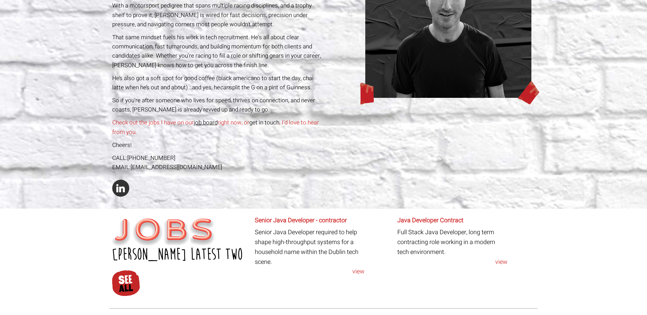
scroll to position [170, 0]
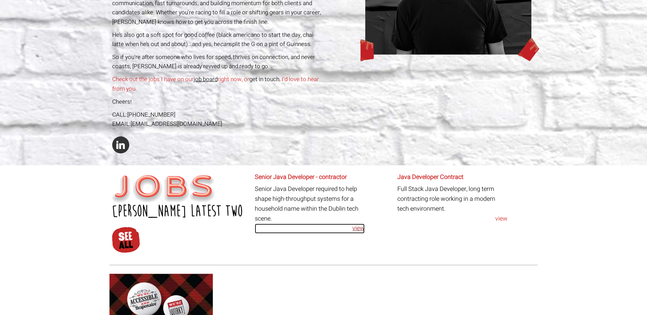
click at [362, 231] on link "view" at bounding box center [310, 229] width 110 height 10
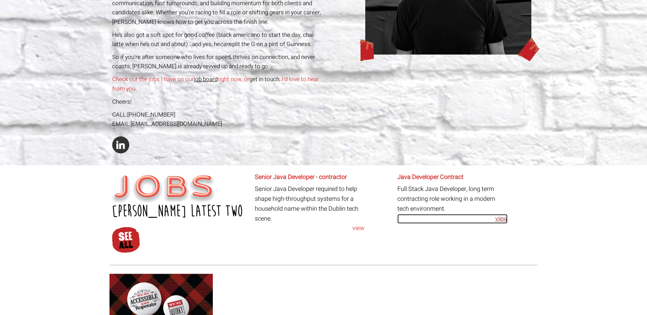
click at [496, 219] on link "view" at bounding box center [452, 219] width 110 height 10
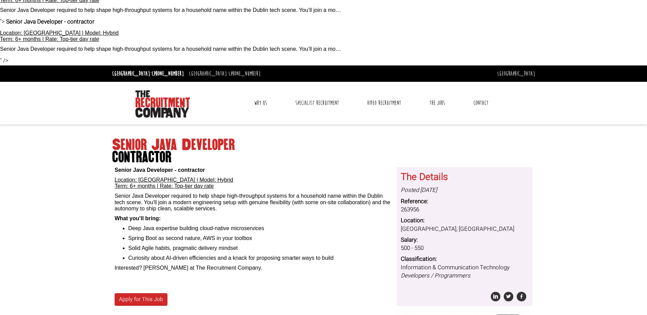
scroll to position [34, 0]
